Goal: Task Accomplishment & Management: Complete application form

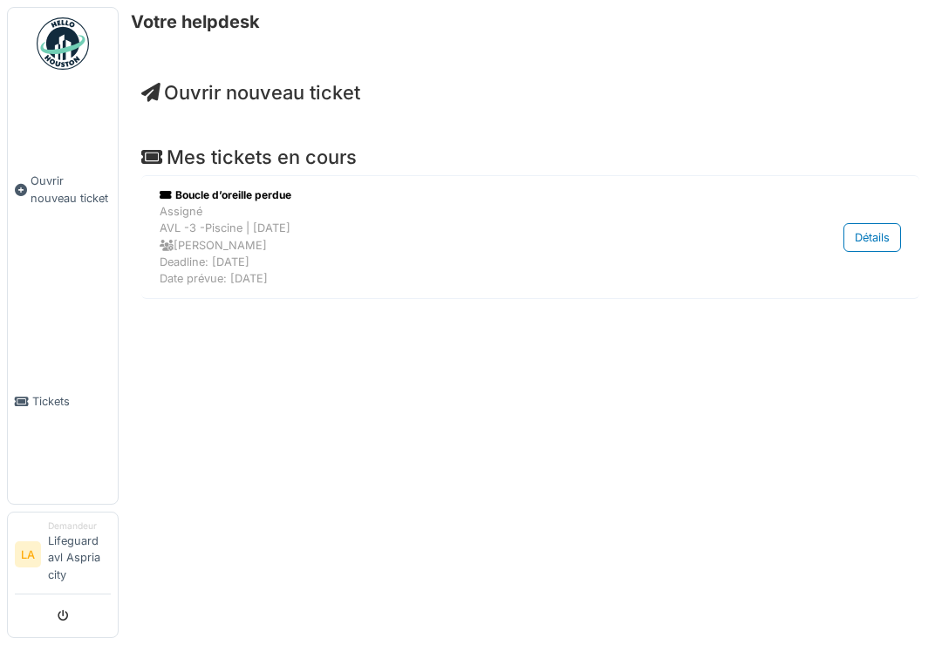
click at [62, 205] on span "Ouvrir nouveau ticket" at bounding box center [71, 189] width 80 height 33
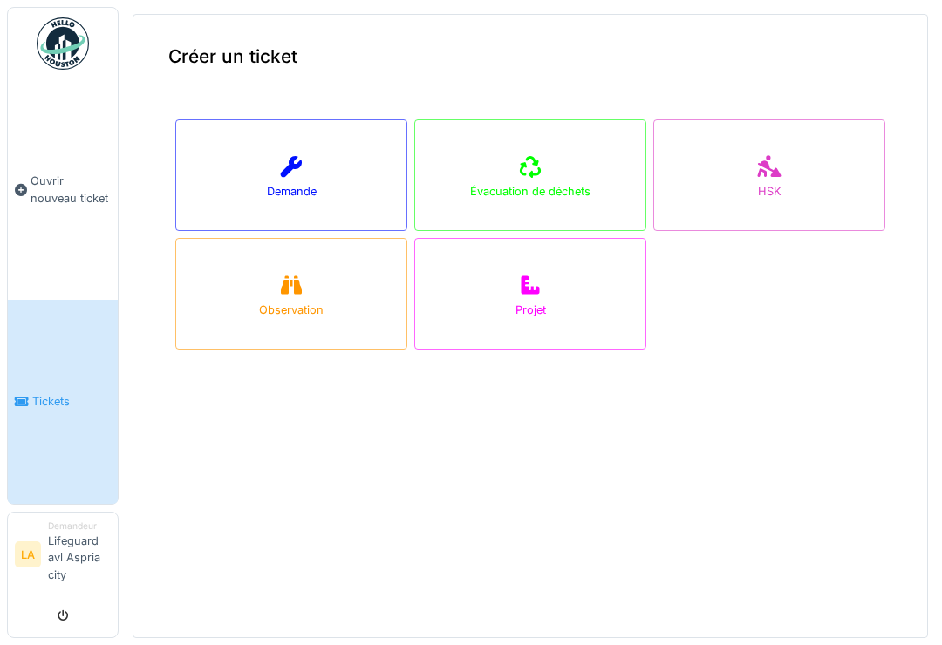
click at [292, 155] on div at bounding box center [291, 167] width 26 height 31
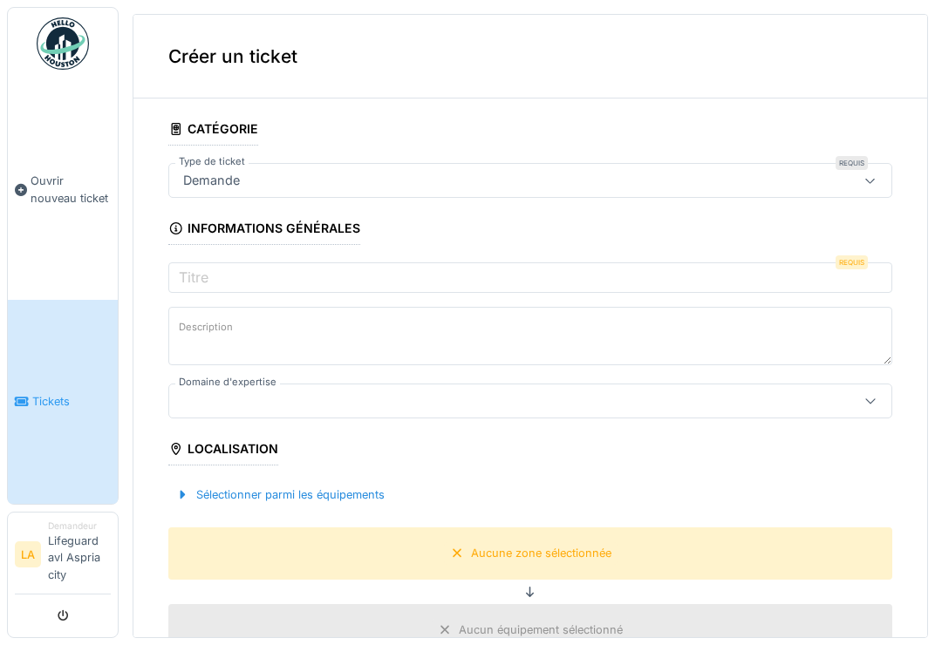
click at [201, 281] on label "Titre" at bounding box center [193, 277] width 37 height 21
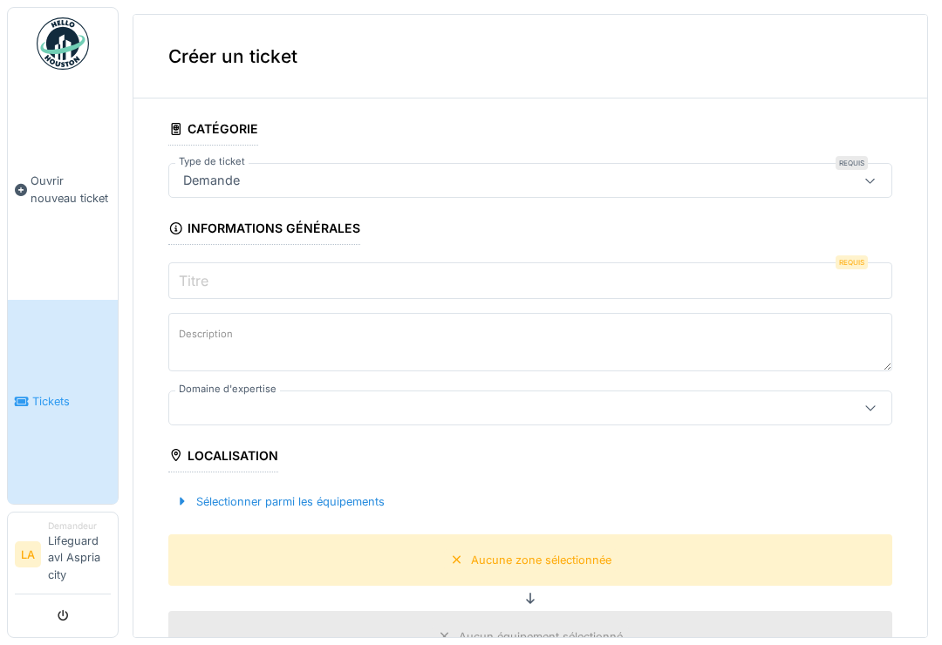
click at [201, 281] on input "Titre" at bounding box center [530, 280] width 724 height 37
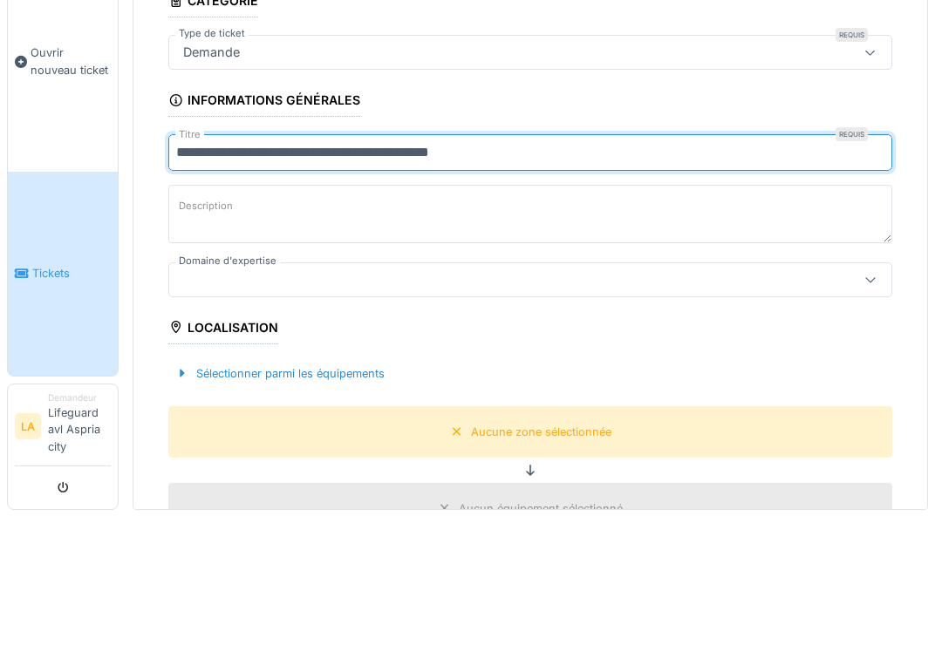
type input "**********"
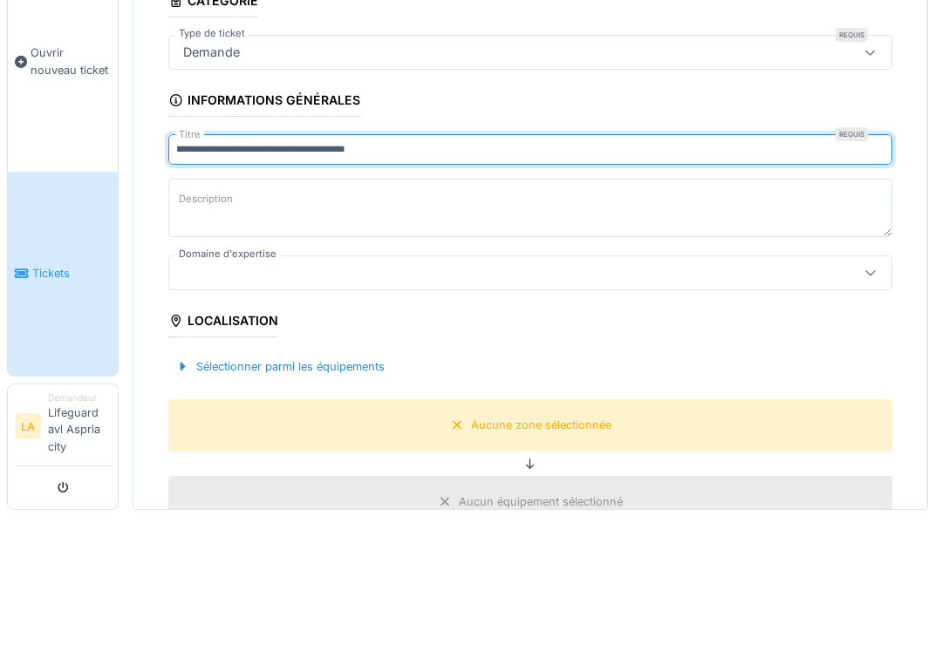
click at [200, 317] on label "Description" at bounding box center [205, 328] width 61 height 22
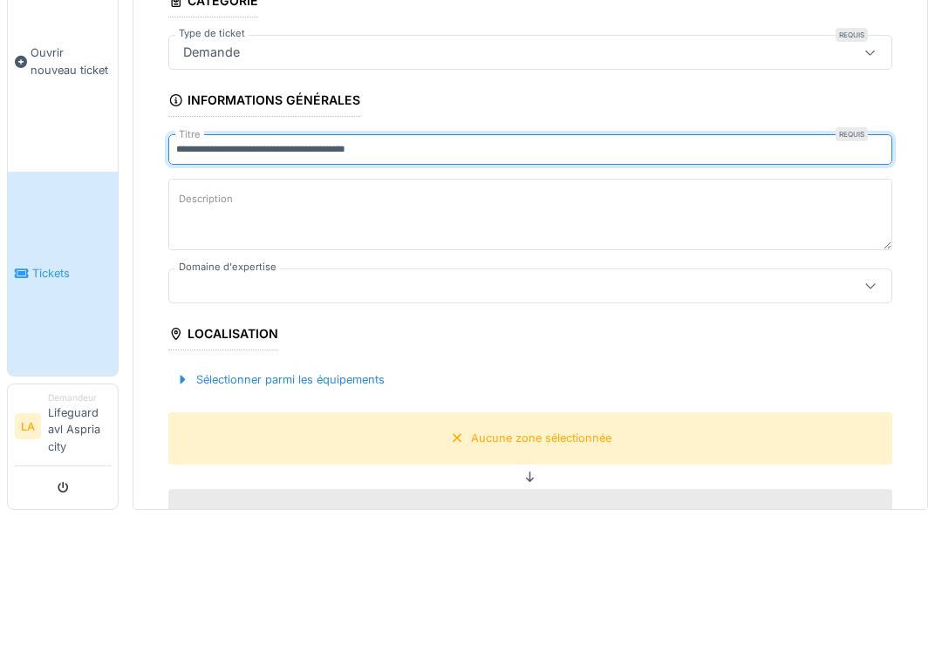
click at [200, 307] on textarea "Description" at bounding box center [530, 342] width 724 height 71
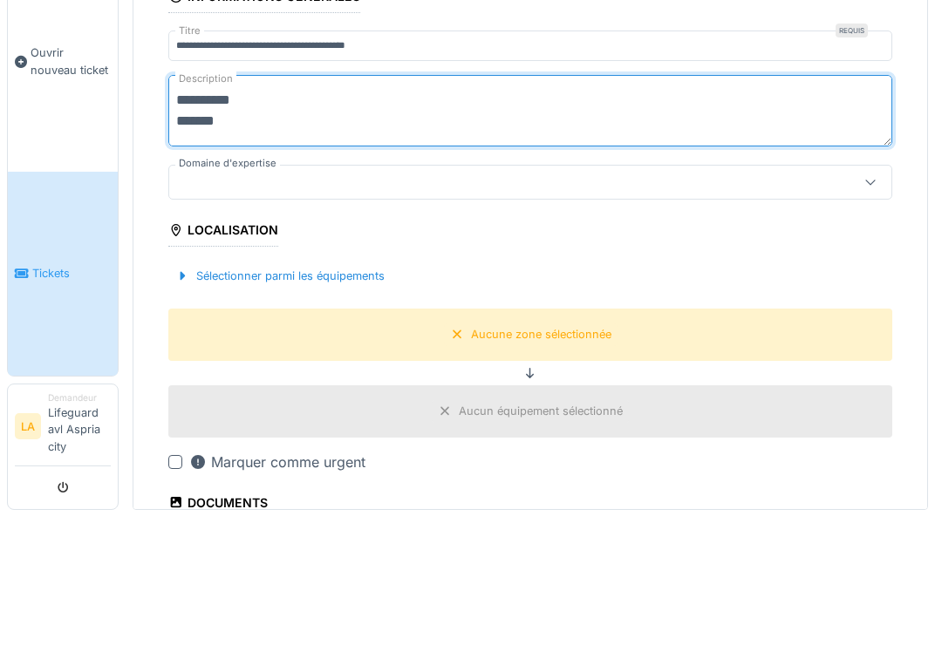
scroll to position [111, 0]
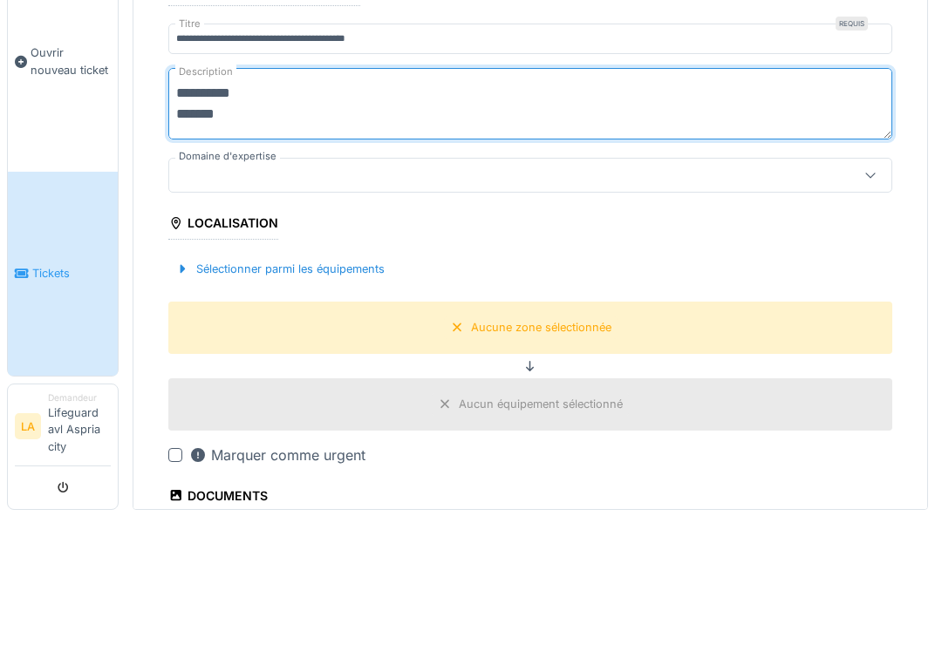
type textarea "**********"
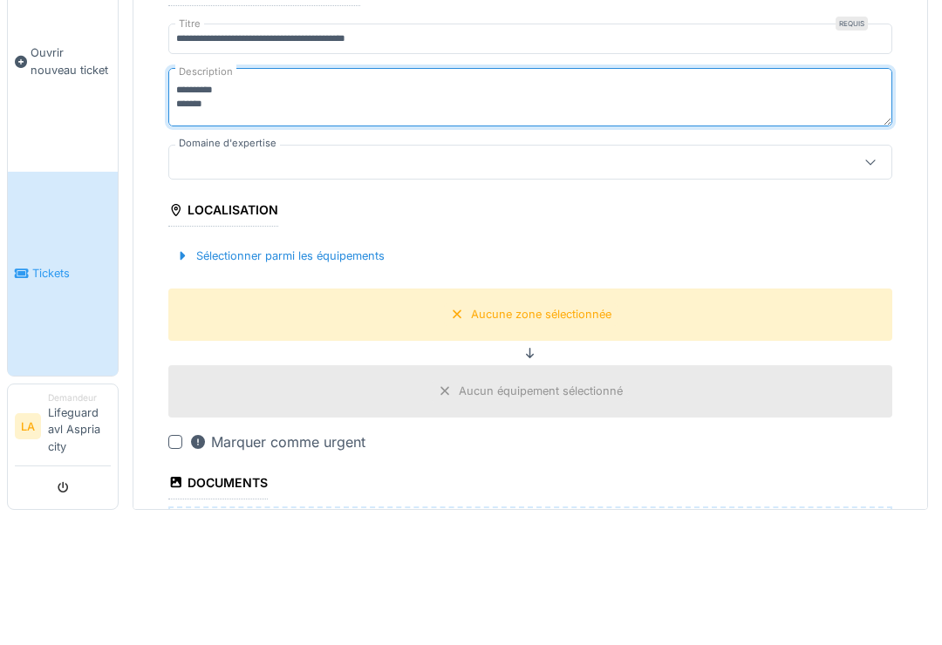
click at [214, 168] on fieldset "**********" at bounding box center [530, 488] width 724 height 972
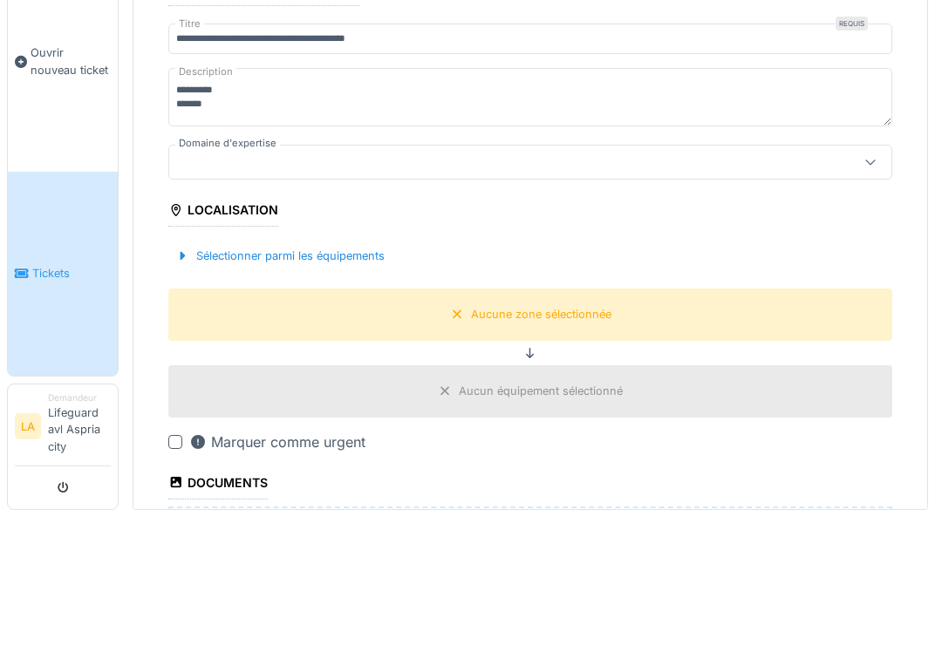
scroll to position [20, 0]
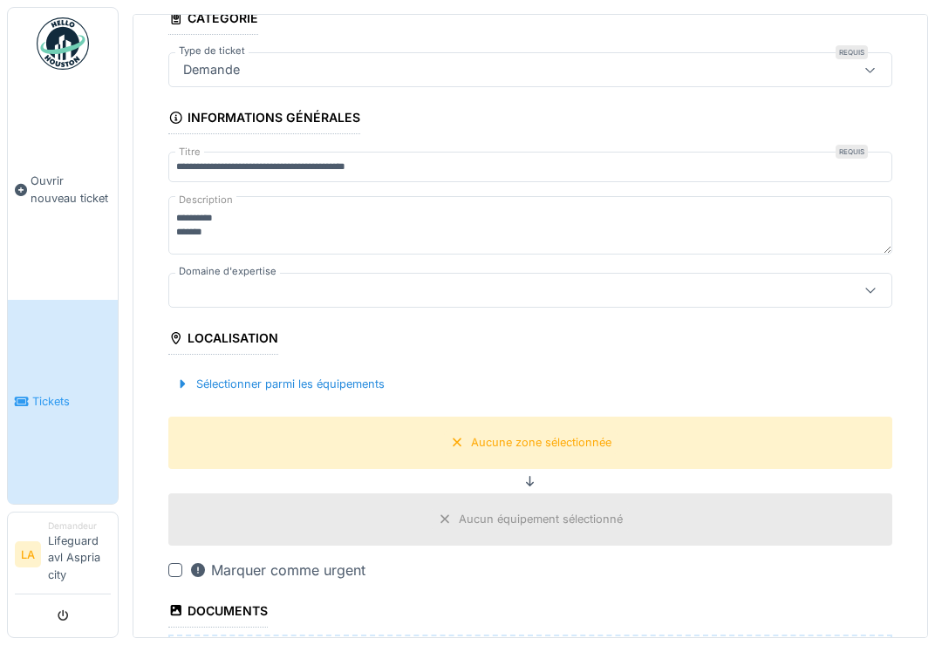
click at [761, 285] on div at bounding box center [530, 290] width 724 height 35
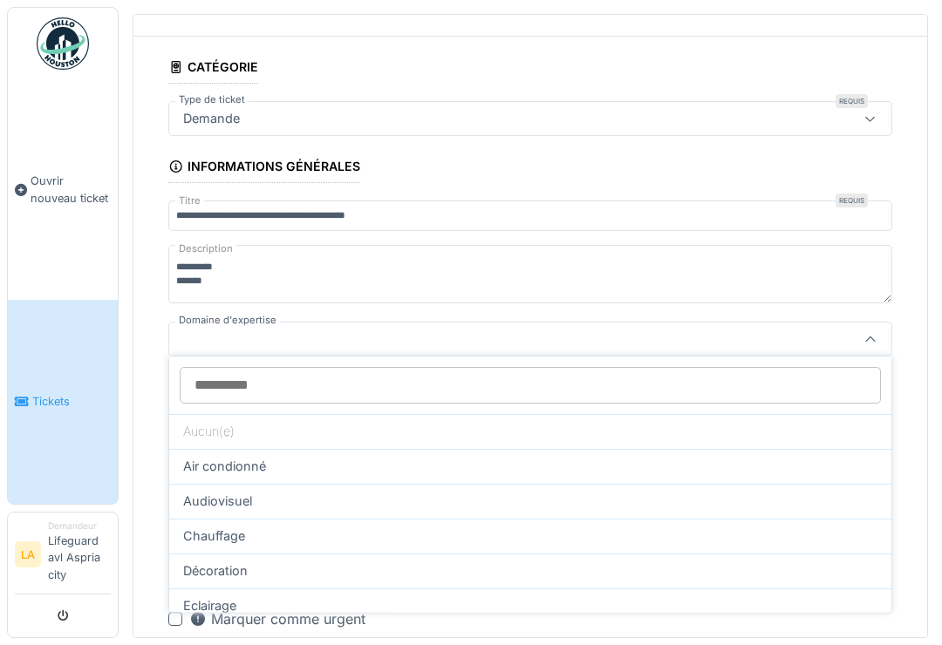
scroll to position [61, 0]
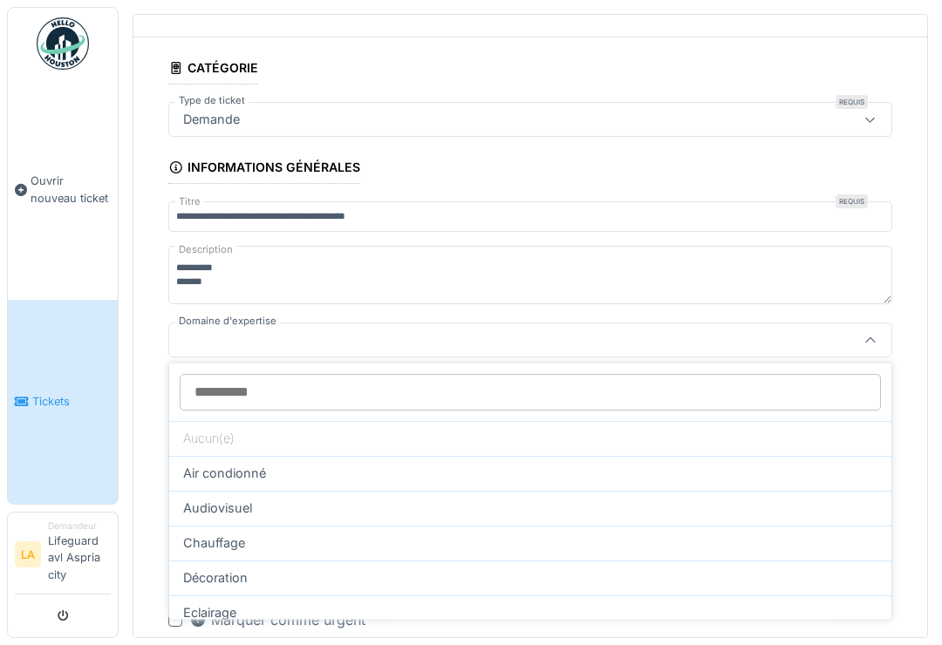
click at [213, 499] on span "Audiovisuel" at bounding box center [217, 508] width 69 height 19
type input "****"
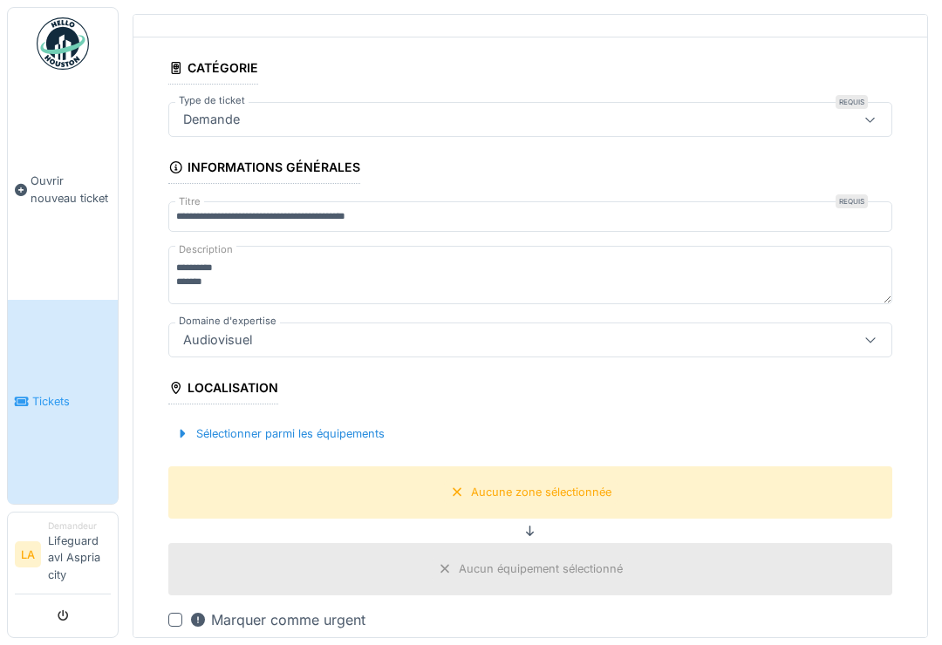
click at [587, 484] on div "Aucune zone sélectionnée" at bounding box center [541, 492] width 140 height 17
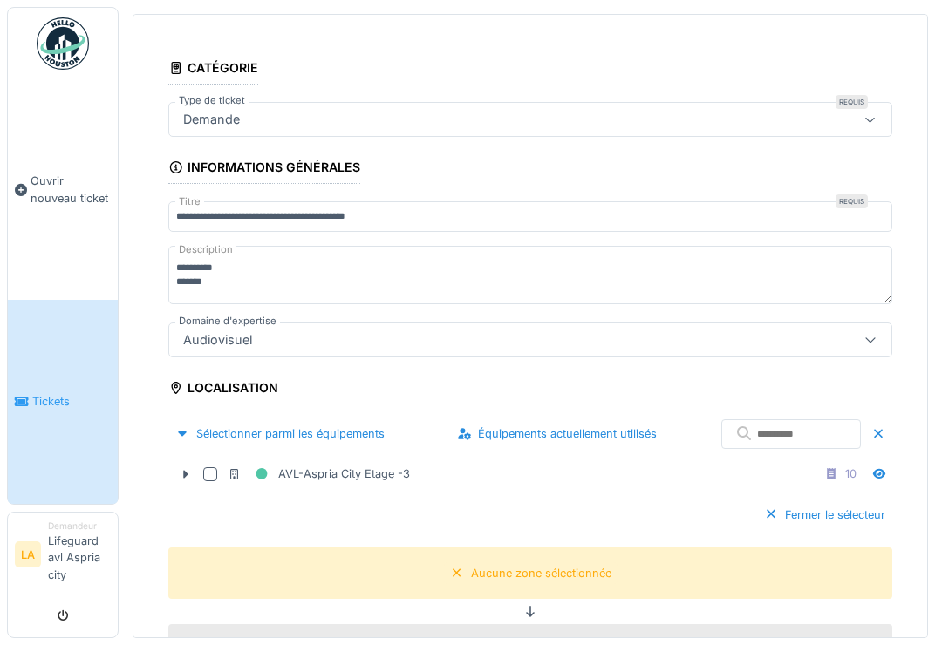
click at [214, 467] on div at bounding box center [210, 474] width 14 height 14
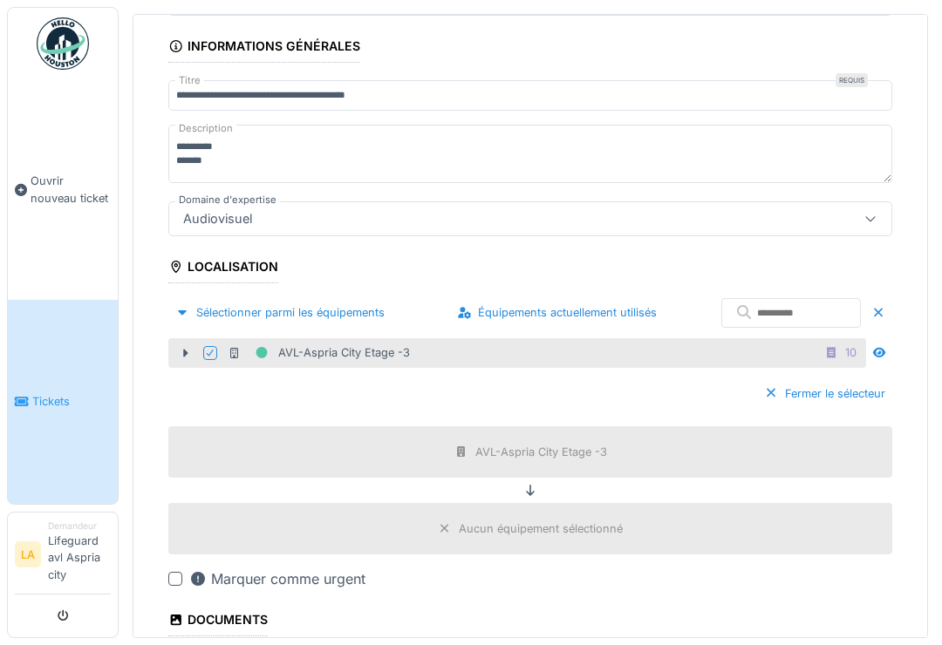
scroll to position [191, 0]
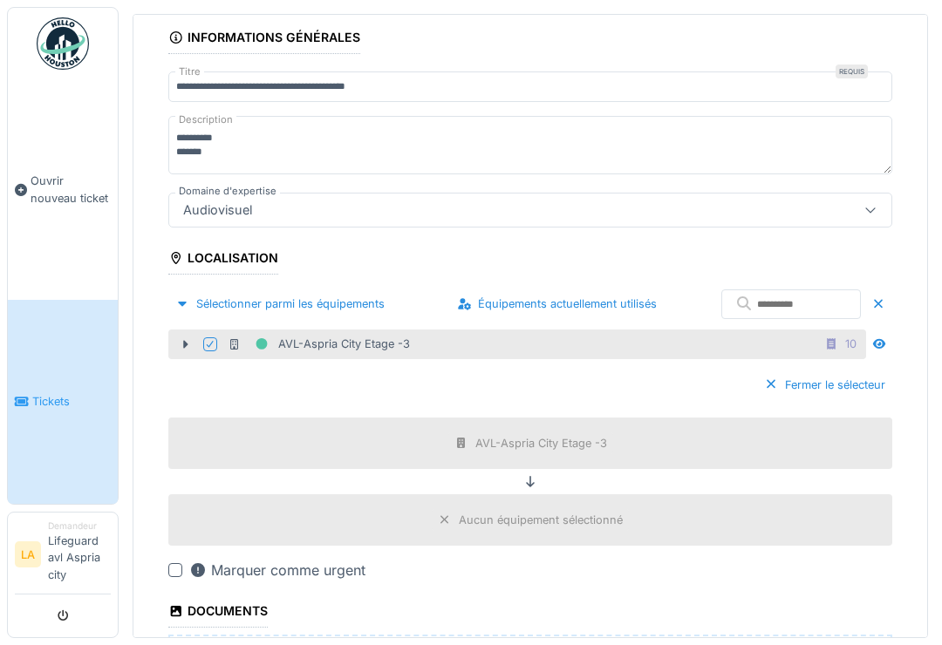
click at [517, 512] on div "Aucun équipement sélectionné" at bounding box center [541, 520] width 164 height 17
click at [528, 512] on div "Aucun équipement sélectionné" at bounding box center [541, 520] width 164 height 17
click at [522, 512] on div "Aucun équipement sélectionné" at bounding box center [541, 520] width 164 height 17
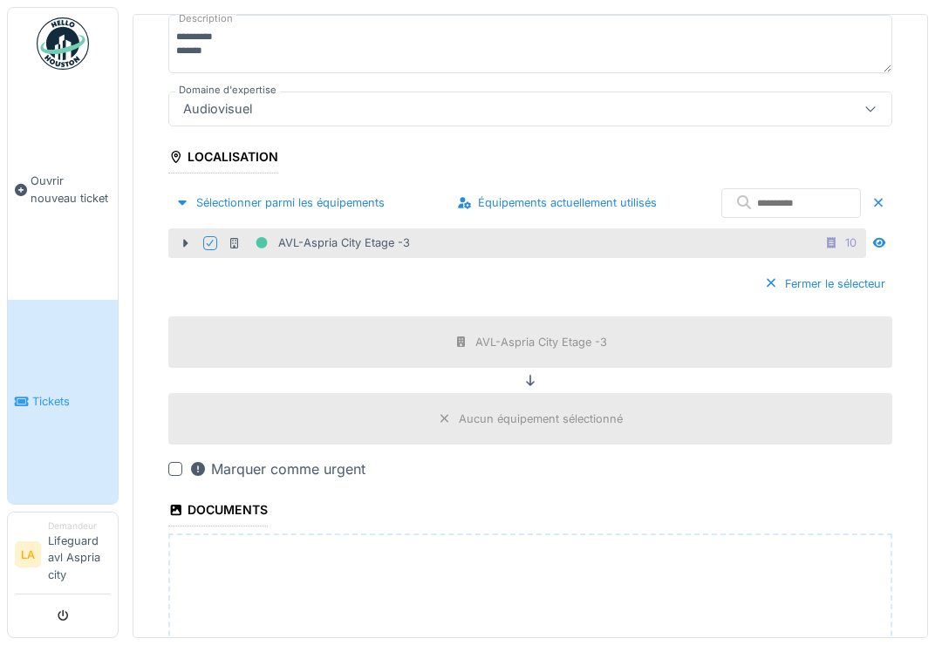
scroll to position [292, 0]
click at [178, 462] on div at bounding box center [175, 469] width 14 height 14
click at [539, 411] on div "Aucun équipement sélectionné" at bounding box center [541, 419] width 164 height 17
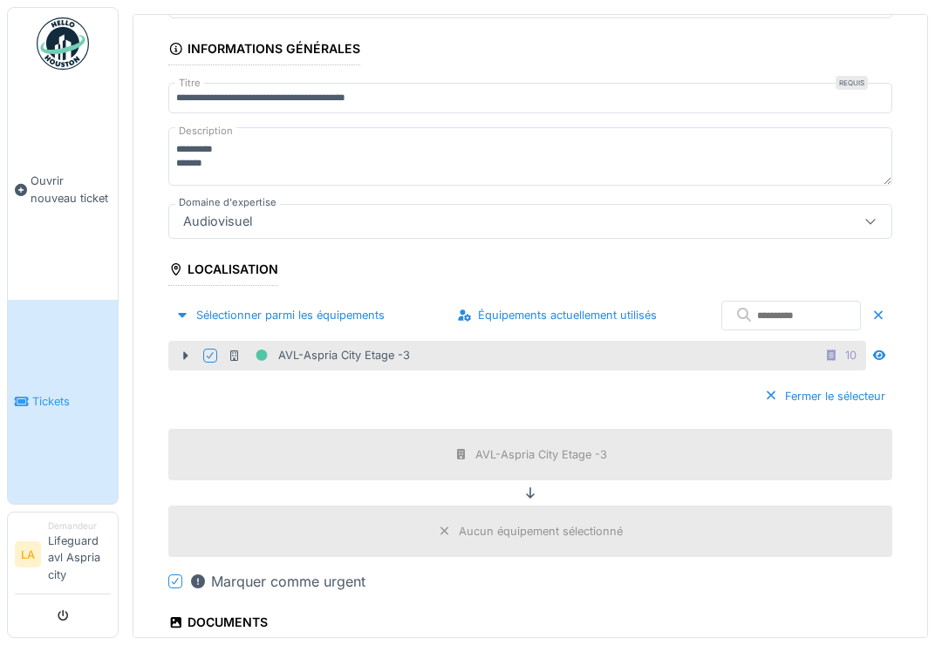
scroll to position [178, 0]
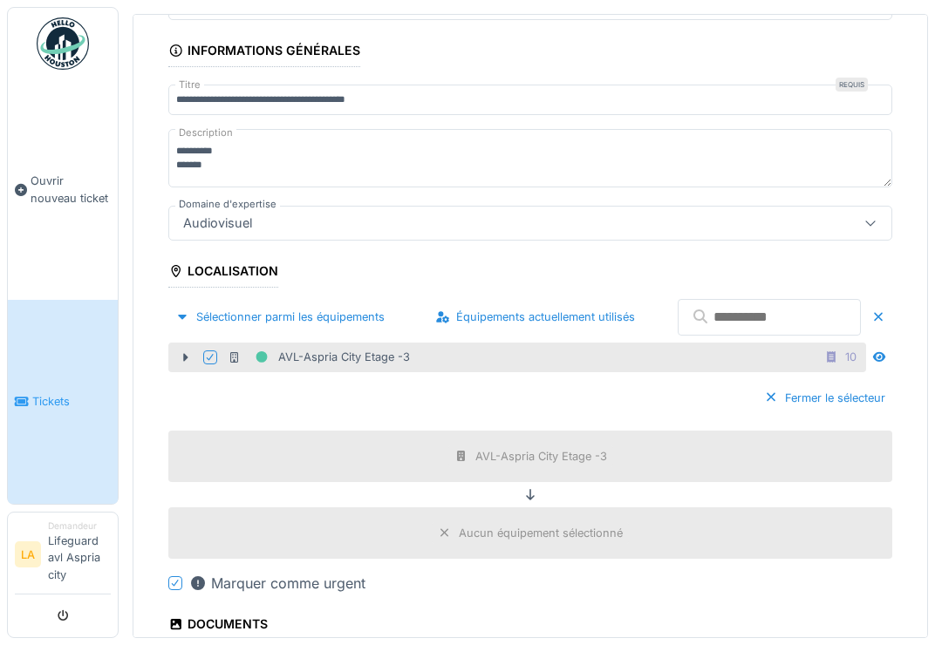
click at [738, 300] on input "text" at bounding box center [768, 317] width 183 height 37
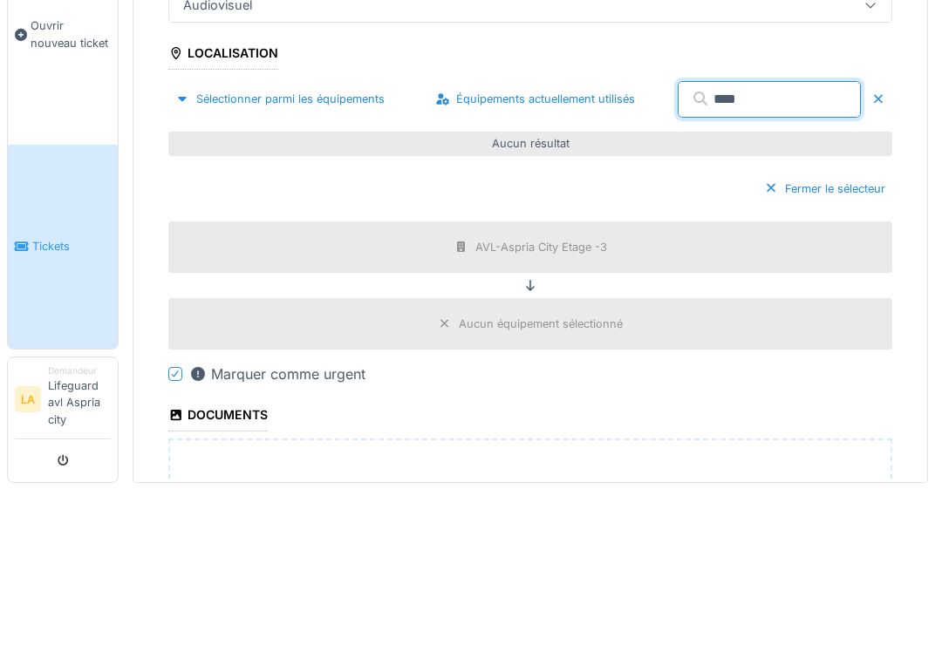
scroll to position [240, 0]
type input "*"
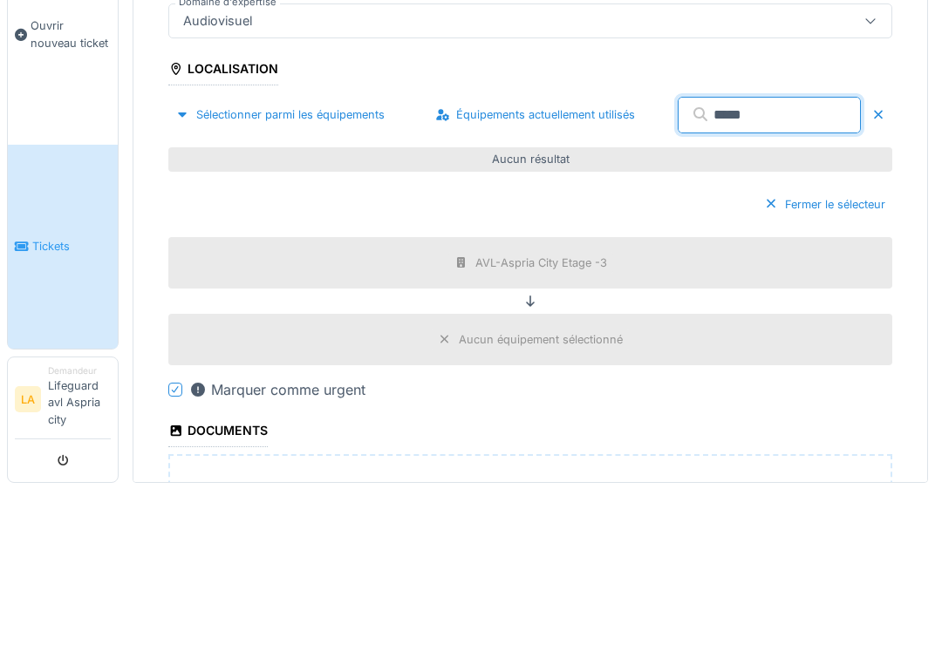
scroll to position [224, 0]
type input "*****"
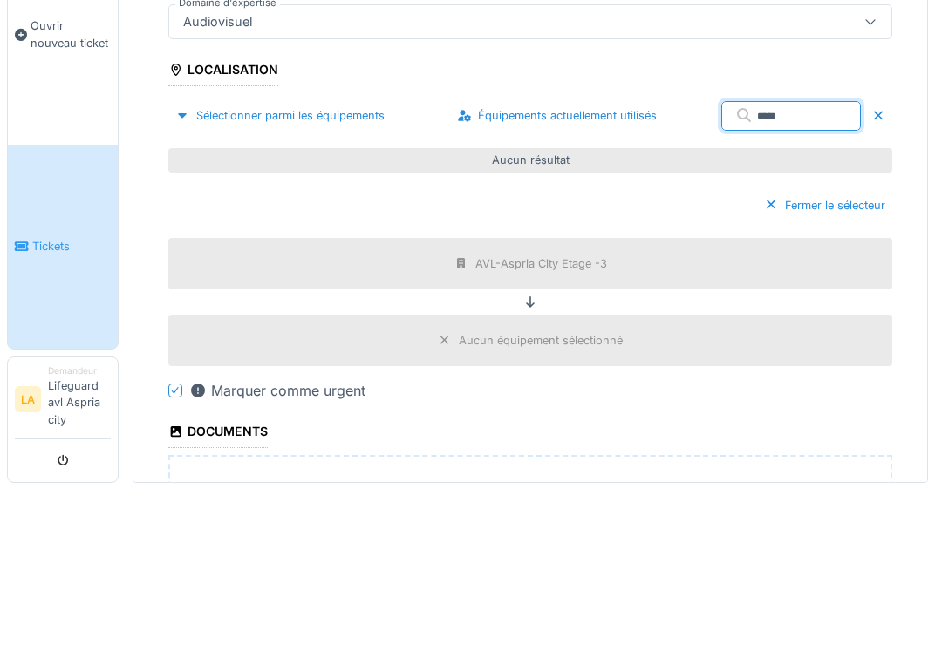
click at [868, 253] on div at bounding box center [878, 271] width 28 height 37
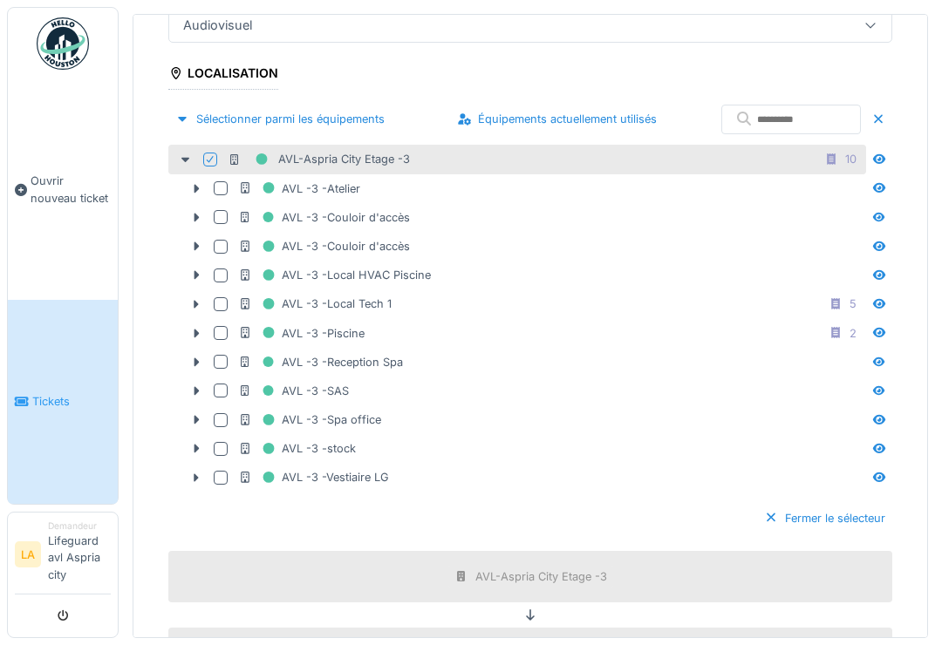
scroll to position [372, 0]
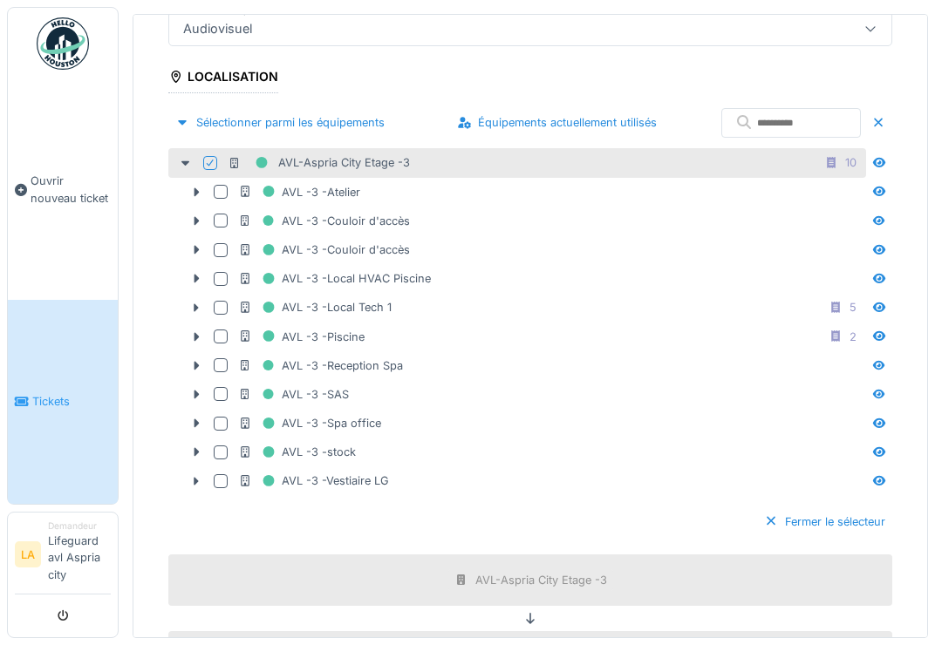
click at [224, 330] on div at bounding box center [221, 337] width 14 height 14
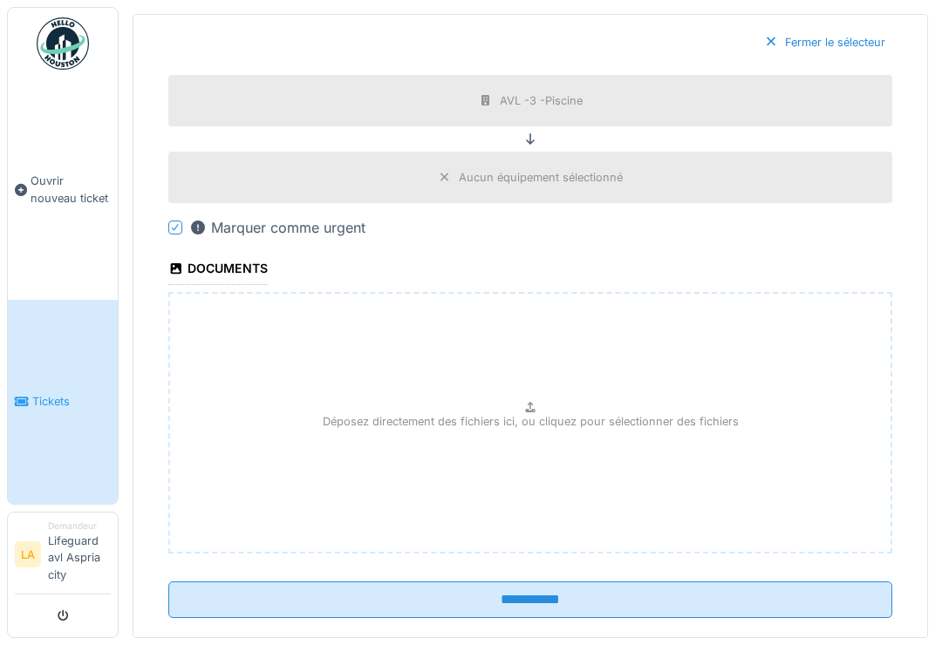
scroll to position [851, 0]
click at [322, 413] on div "Déposez directement des fichiers ici, ou cliquez pour sélectionner des fichiers" at bounding box center [530, 424] width 724 height 262
type input "**********"
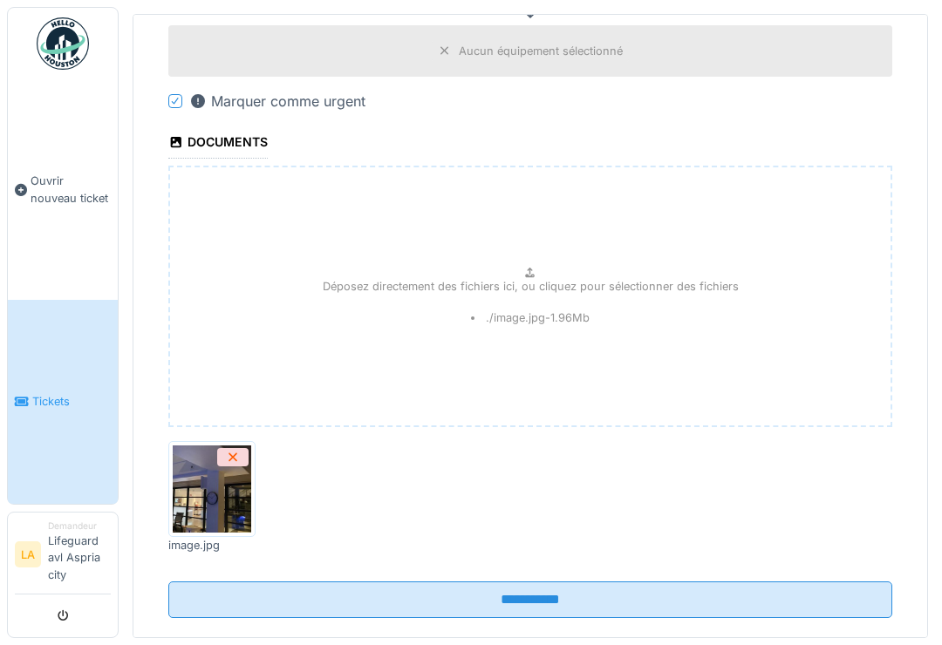
scroll to position [977, 0]
click at [557, 582] on input "**********" at bounding box center [530, 600] width 724 height 37
